Goal: Register for event/course

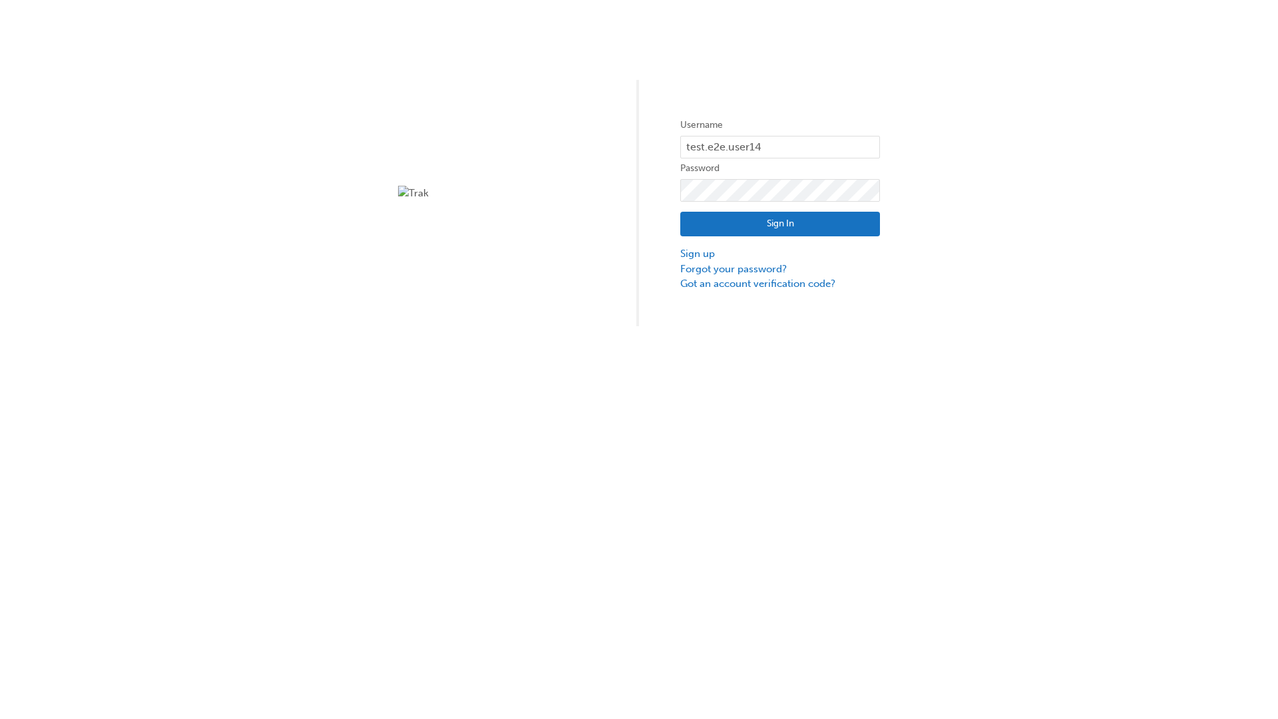
type input "test.e2e.user14"
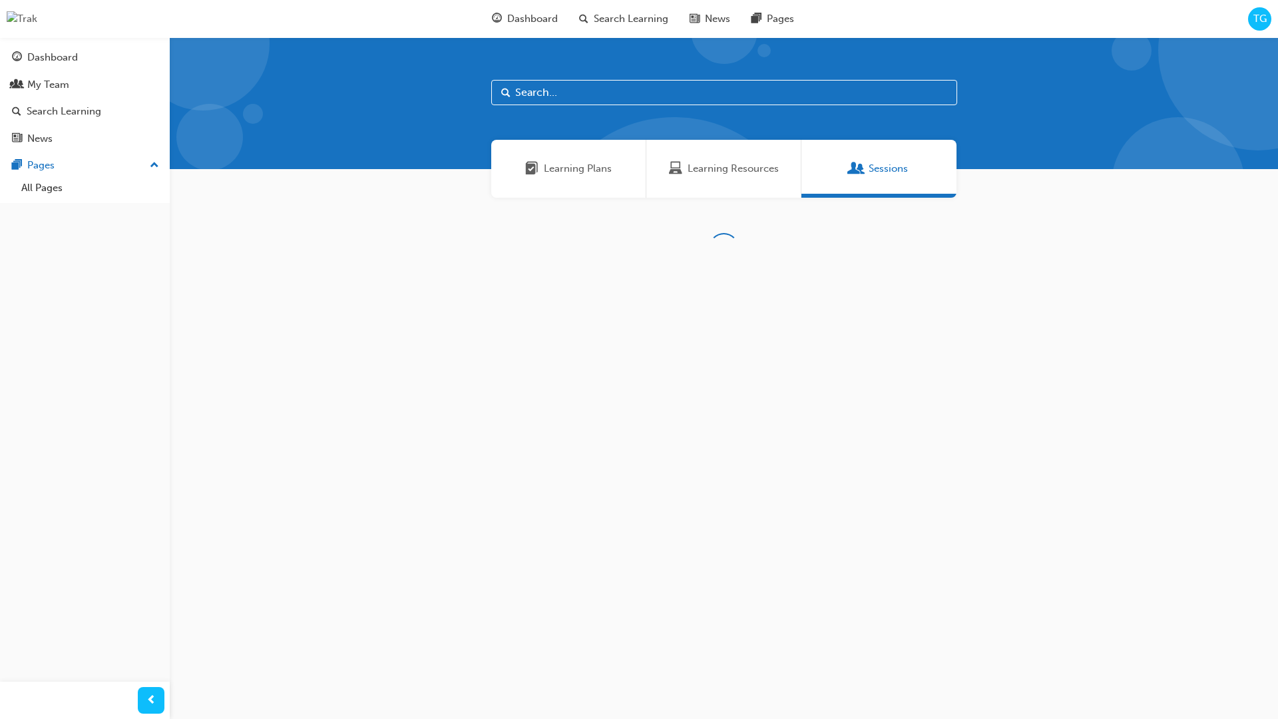
scroll to position [43, 0]
